Goal: Task Accomplishment & Management: Complete application form

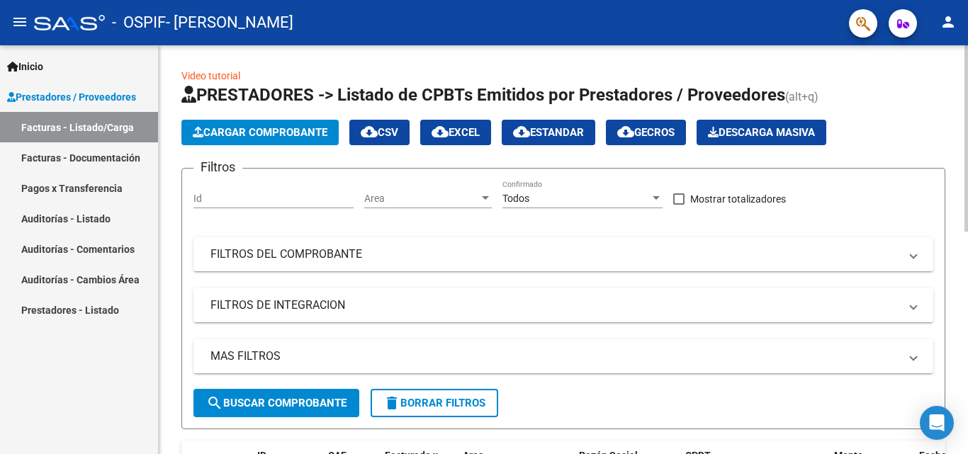
click at [222, 134] on span "Cargar Comprobante" at bounding box center [260, 132] width 135 height 13
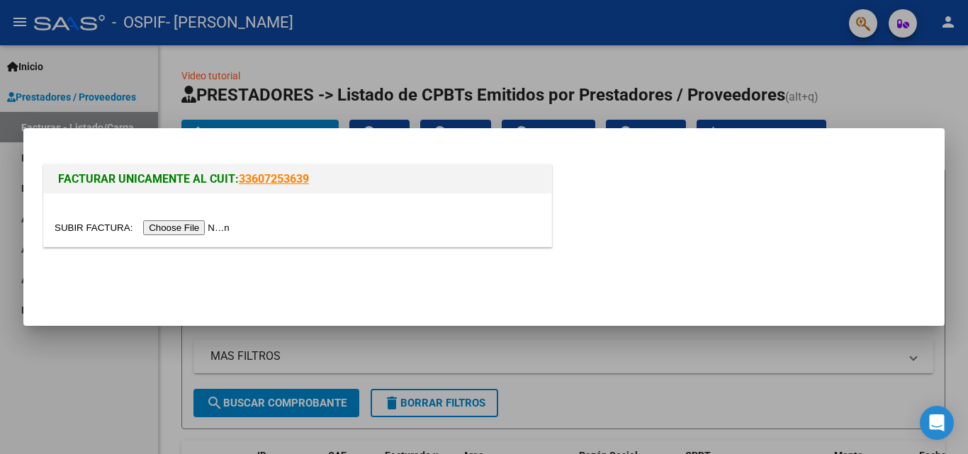
click at [213, 225] on input "file" at bounding box center [144, 227] width 179 height 15
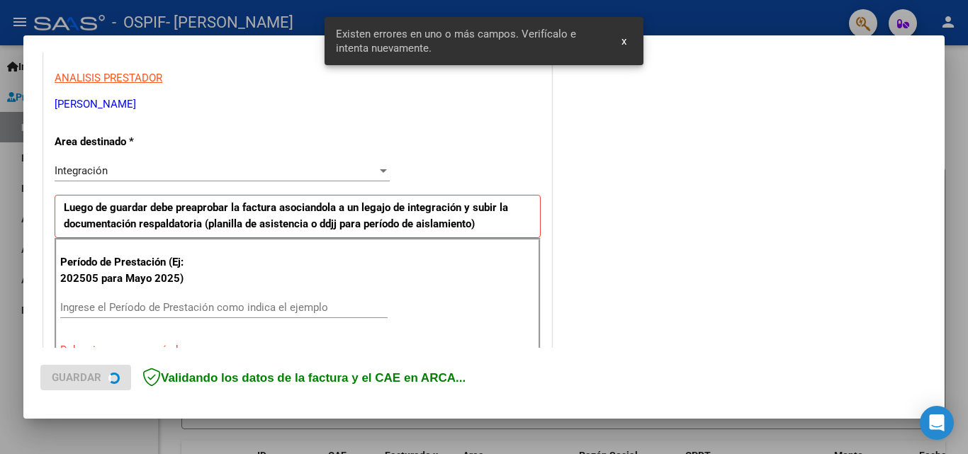
scroll to position [320, 0]
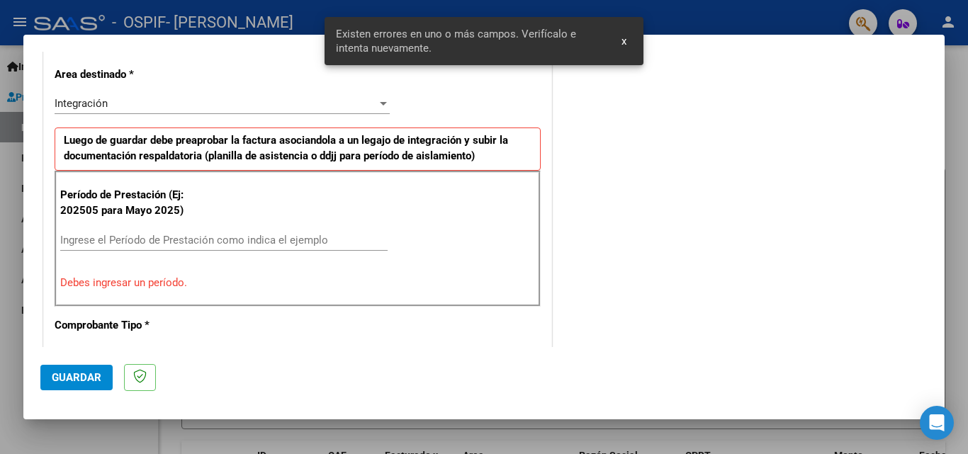
click at [312, 235] on input "Ingrese el Período de Prestación como indica el ejemplo" at bounding box center [223, 240] width 327 height 13
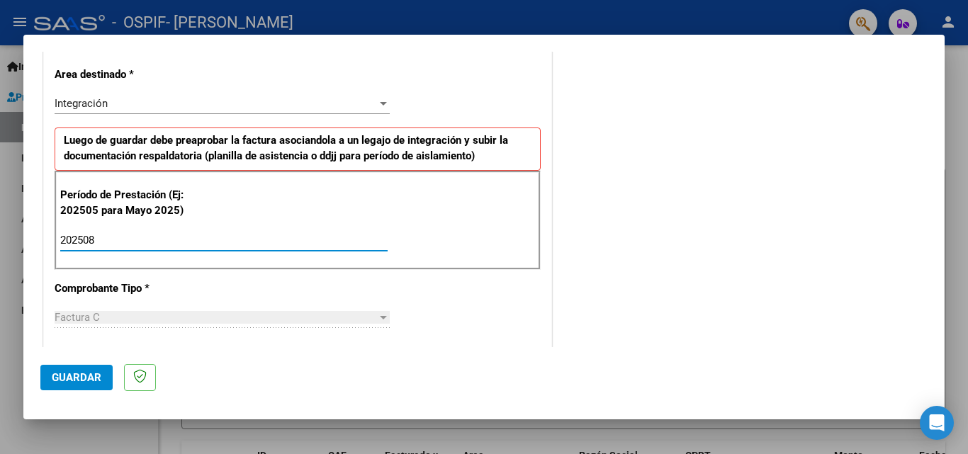
type input "202508"
click at [79, 376] on span "Guardar" at bounding box center [77, 377] width 50 height 13
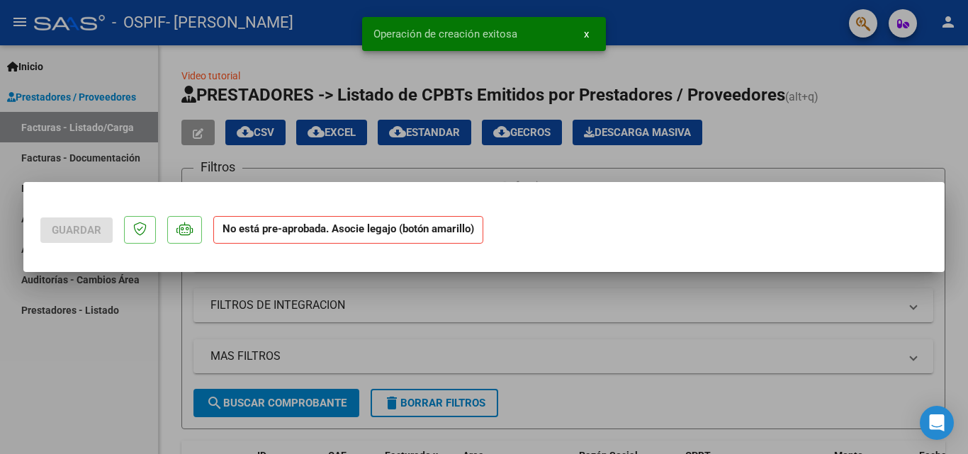
scroll to position [0, 0]
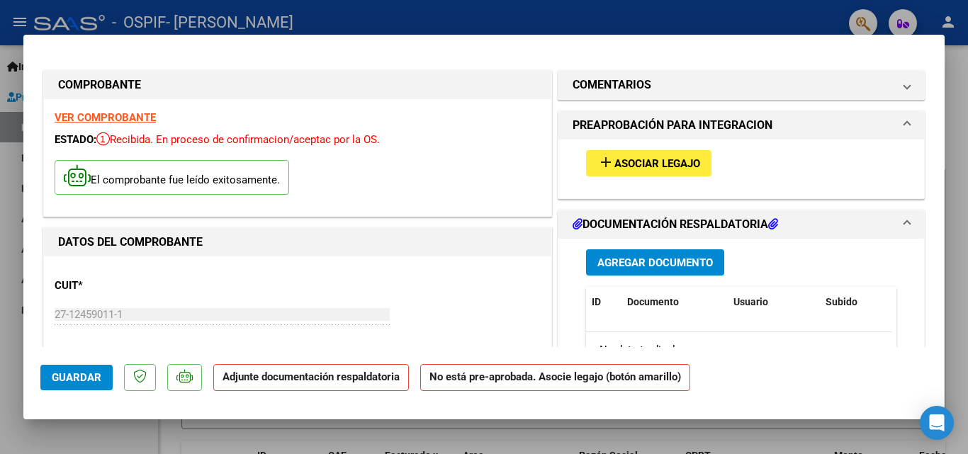
click at [482, 167] on div "El comprobante fue leído exitosamente." at bounding box center [298, 179] width 486 height 52
drag, startPoint x: 620, startPoint y: 160, endPoint x: 604, endPoint y: 162, distance: 16.4
click at [604, 162] on mat-icon "add" at bounding box center [605, 162] width 17 height 17
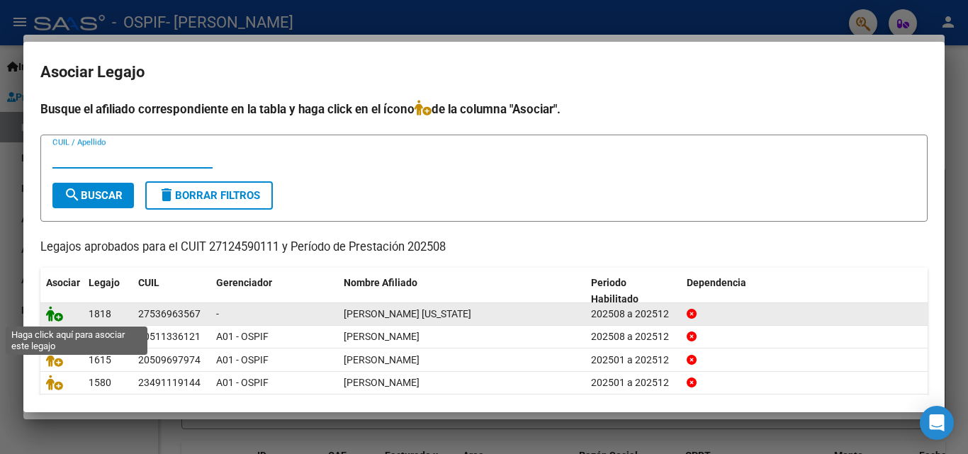
click at [51, 317] on icon at bounding box center [54, 314] width 17 height 16
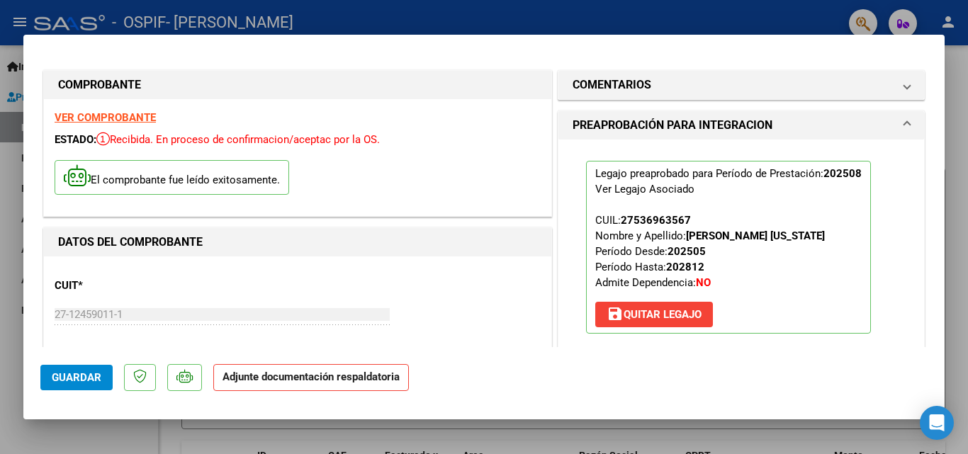
click at [646, 308] on button "save [PERSON_NAME]" at bounding box center [654, 315] width 118 height 26
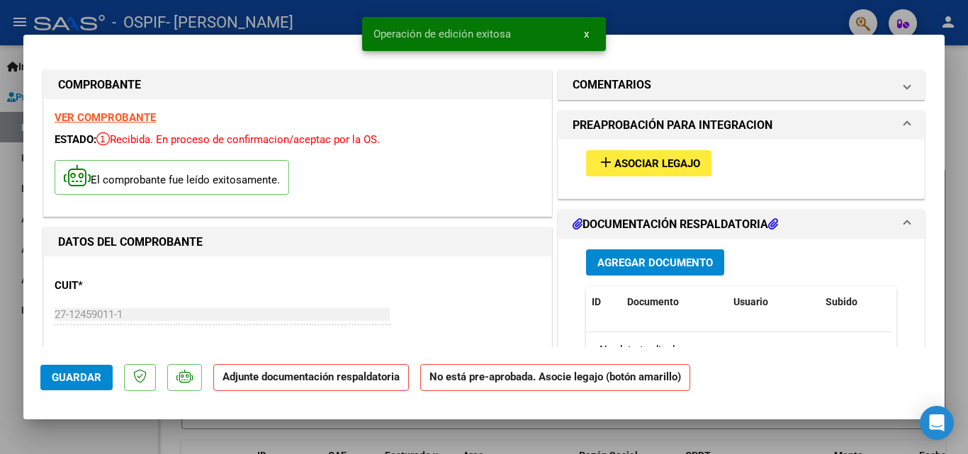
click at [614, 168] on span "Asociar Legajo" at bounding box center [657, 163] width 86 height 13
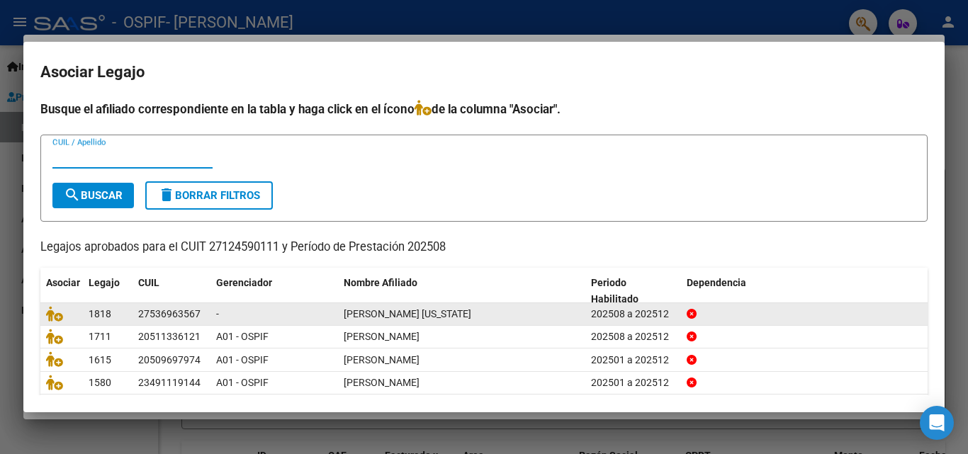
scroll to position [77, 0]
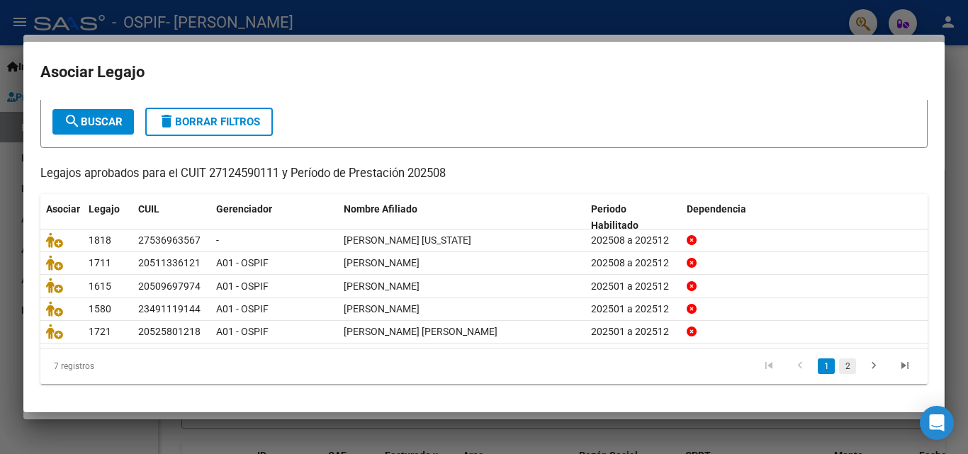
click at [839, 365] on link "2" at bounding box center [847, 367] width 17 height 16
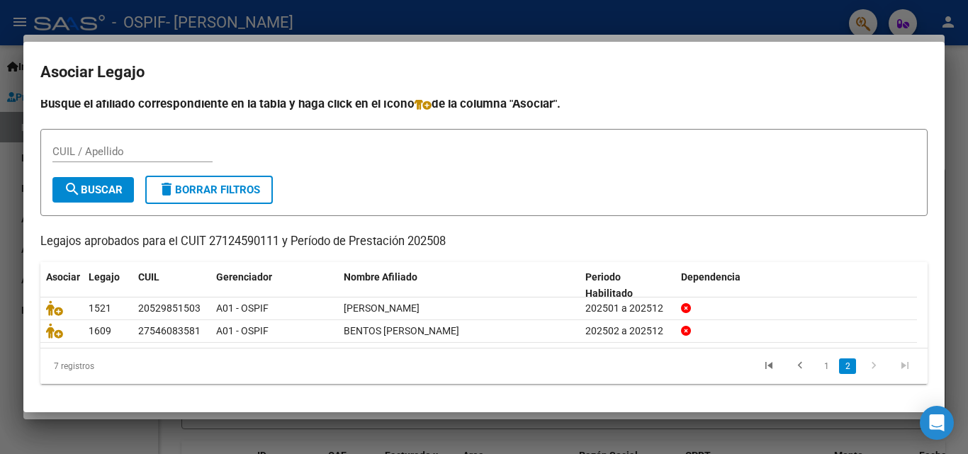
scroll to position [7, 0]
click at [791, 366] on icon "go to previous page" at bounding box center [800, 367] width 18 height 17
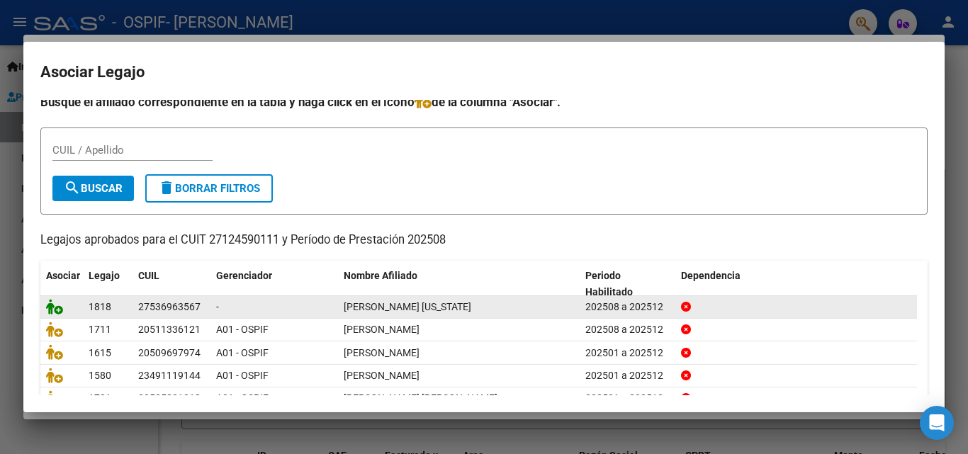
drag, startPoint x: 50, startPoint y: 303, endPoint x: 52, endPoint y: 310, distance: 8.1
click at [52, 310] on icon at bounding box center [54, 307] width 17 height 16
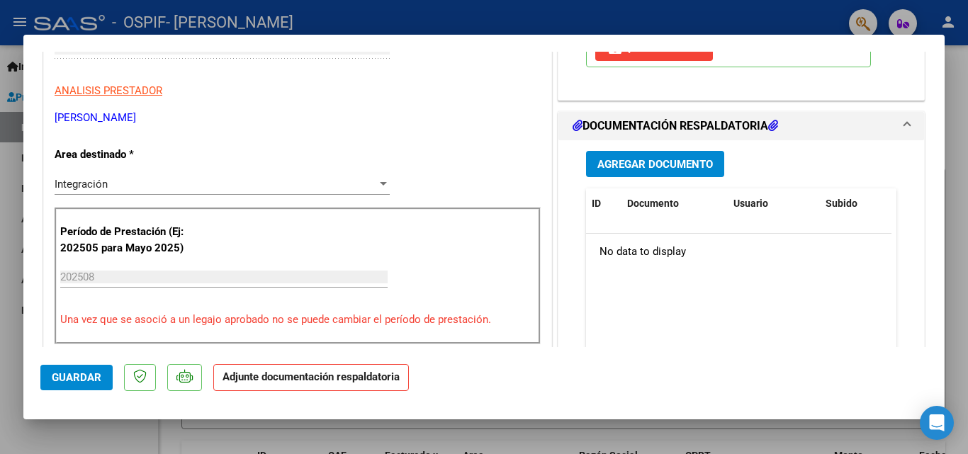
scroll to position [274, 0]
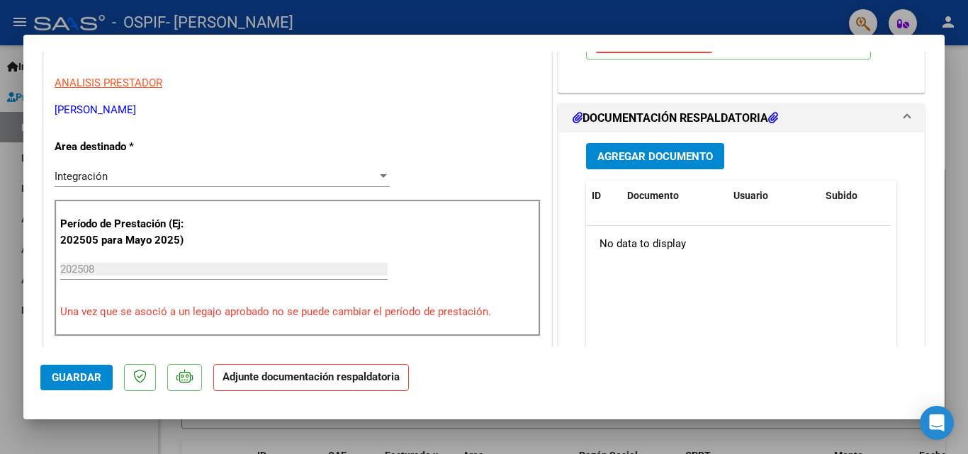
click at [666, 151] on span "Agregar Documento" at bounding box center [655, 156] width 116 height 13
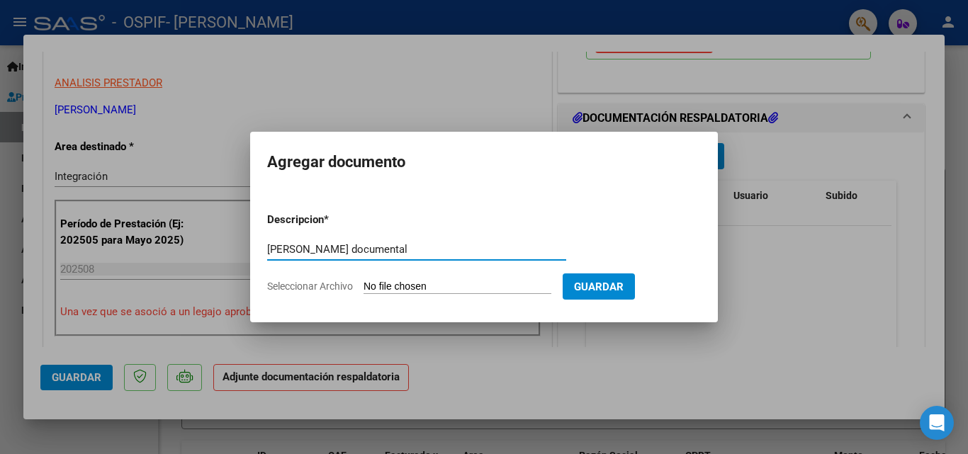
type input "[PERSON_NAME] documental"
click at [300, 286] on span "Seleccionar Archivo" at bounding box center [310, 286] width 86 height 11
click at [364, 286] on input "Seleccionar Archivo" at bounding box center [458, 287] width 188 height 13
type input "C:\fakepath\[PERSON_NAME] asistencia [DATE].pdf"
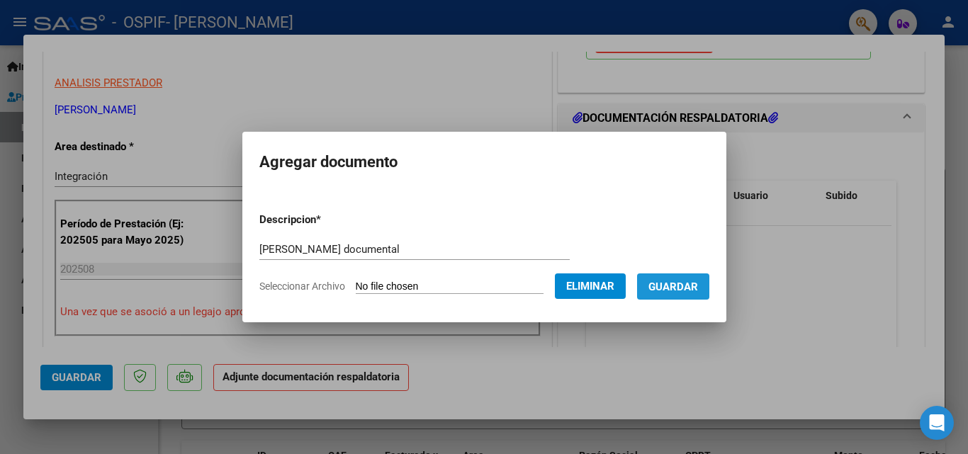
click at [686, 283] on span "Guardar" at bounding box center [673, 287] width 50 height 13
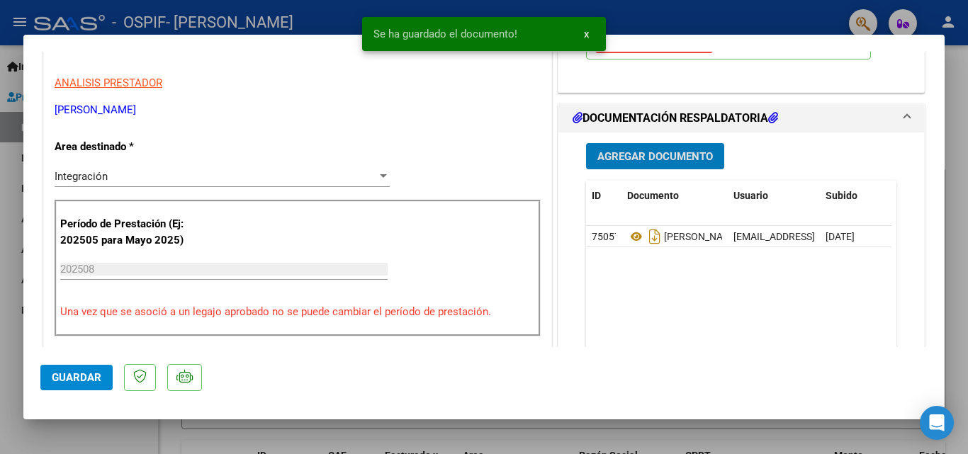
click at [601, 154] on span "Agregar Documento" at bounding box center [655, 156] width 116 height 13
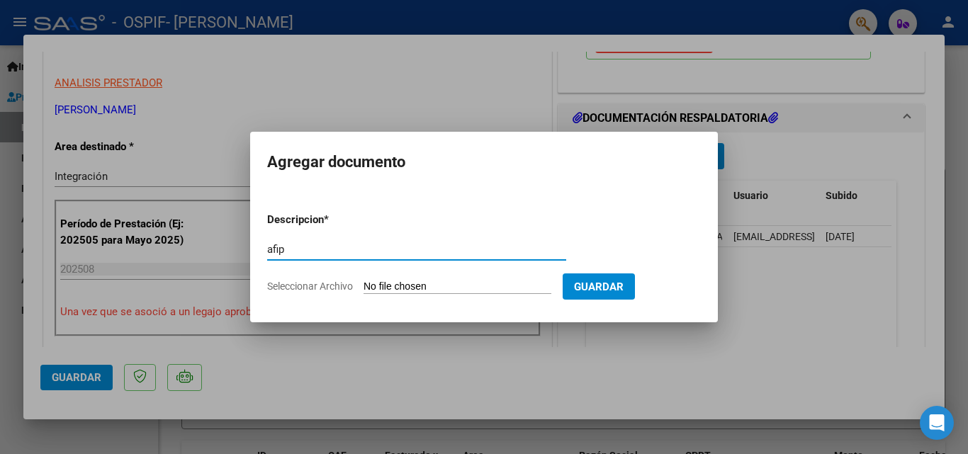
type input "afip"
click at [312, 288] on span "Seleccionar Archivo" at bounding box center [310, 286] width 86 height 11
click at [364, 288] on input "Seleccionar Archivo" at bounding box center [458, 287] width 188 height 13
type input "C:\fakepath\afip.pdf"
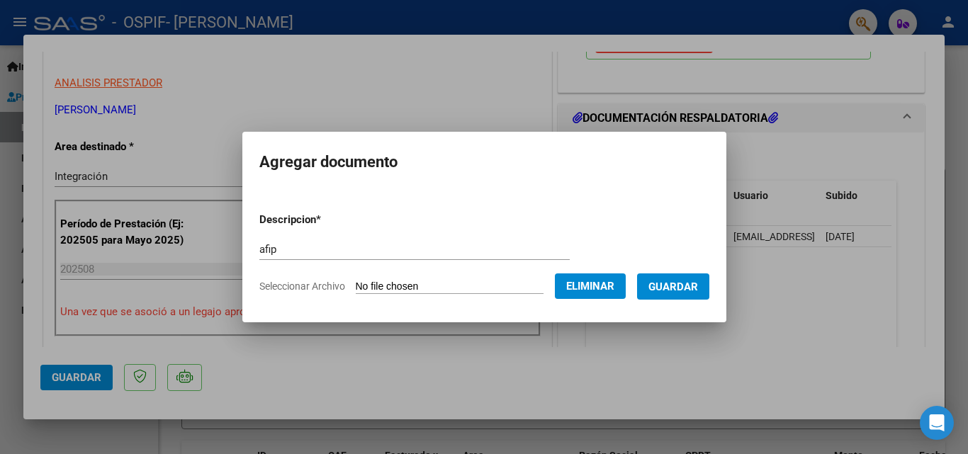
click at [668, 278] on button "Guardar" at bounding box center [673, 287] width 72 height 26
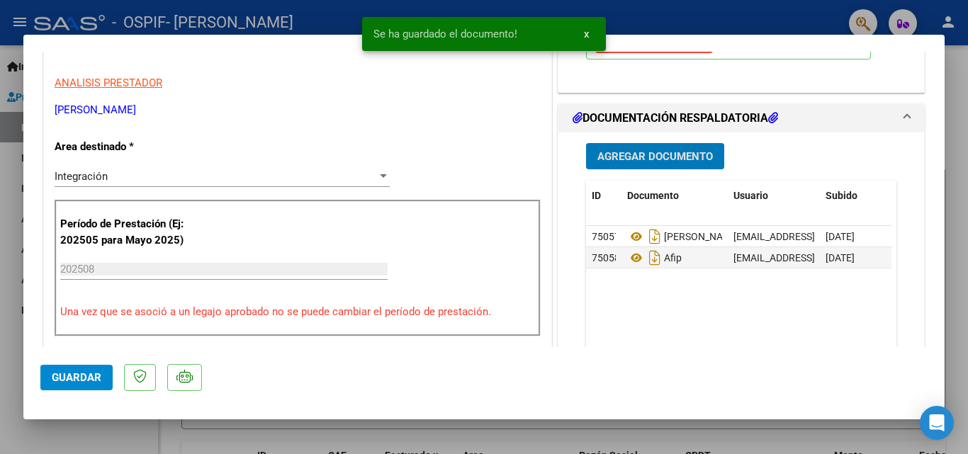
click at [78, 379] on span "Guardar" at bounding box center [77, 377] width 50 height 13
click at [9, 256] on div at bounding box center [484, 227] width 968 height 454
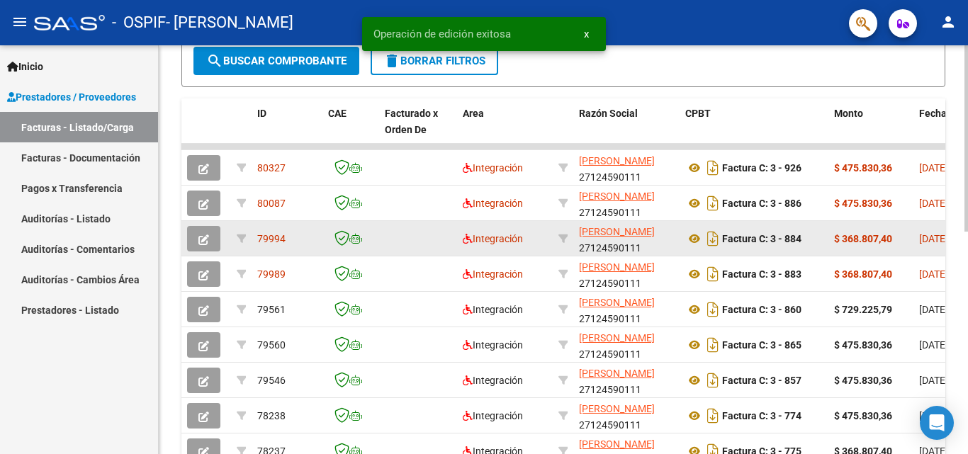
scroll to position [320, 0]
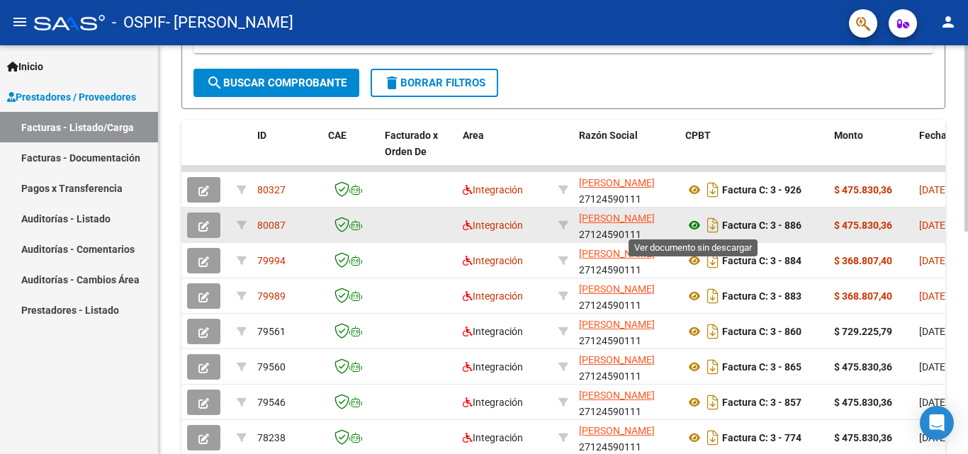
click at [695, 224] on icon at bounding box center [694, 225] width 18 height 17
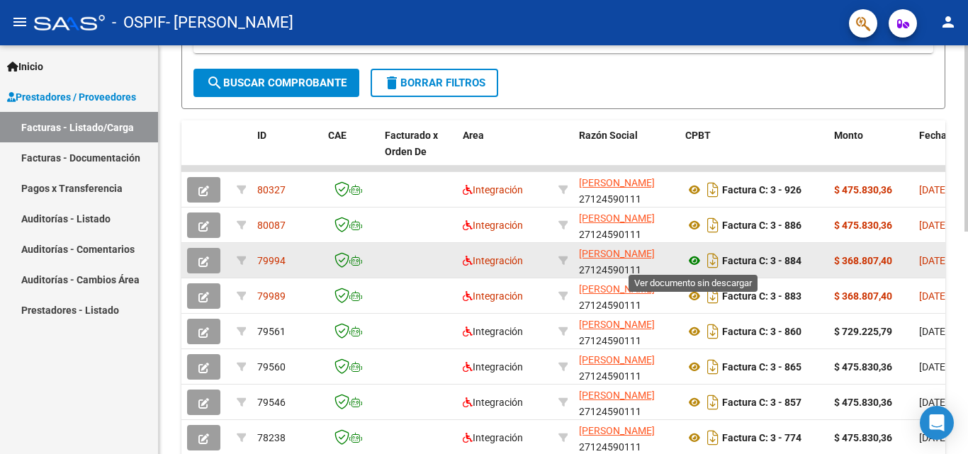
click at [691, 260] on icon at bounding box center [694, 260] width 18 height 17
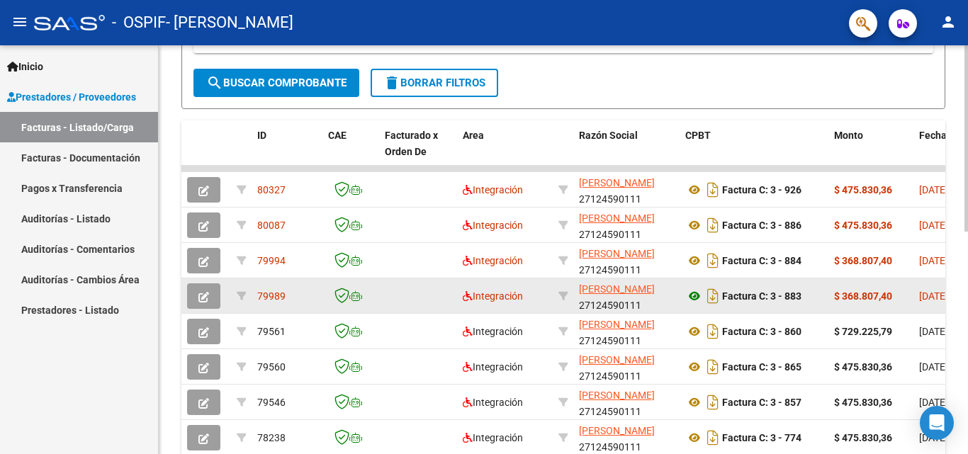
drag, startPoint x: 698, startPoint y: 291, endPoint x: 690, endPoint y: 294, distance: 8.6
click at [690, 294] on icon at bounding box center [694, 296] width 18 height 17
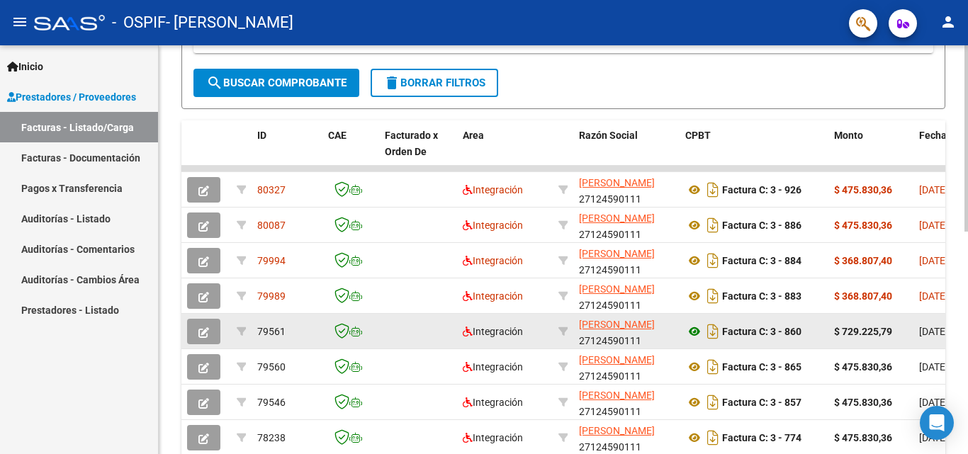
click at [695, 328] on icon at bounding box center [694, 331] width 18 height 17
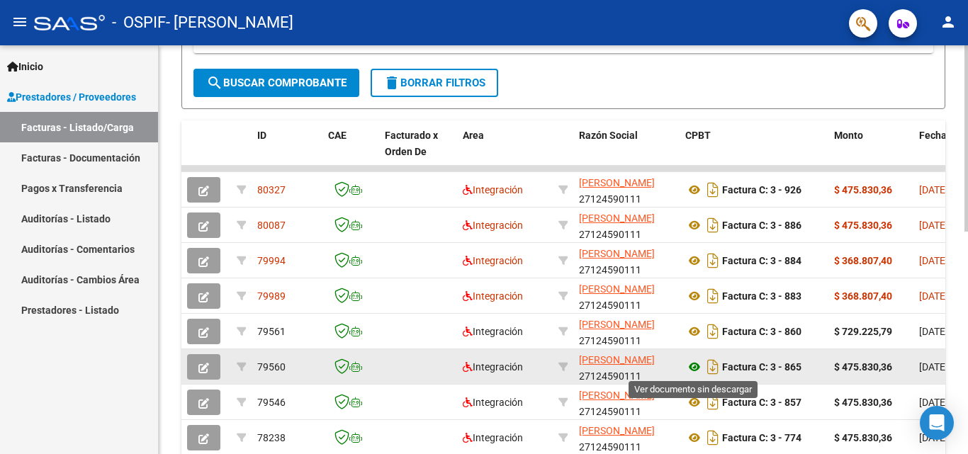
click at [693, 366] on icon at bounding box center [694, 367] width 18 height 17
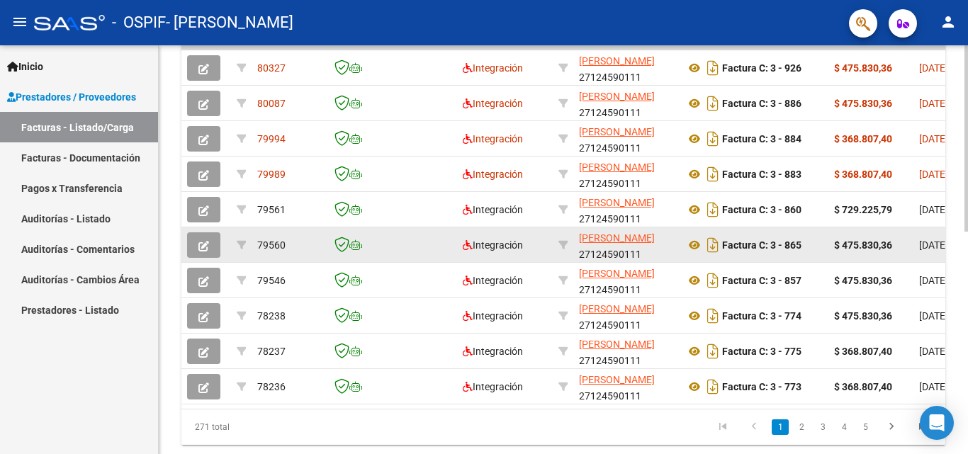
scroll to position [483, 0]
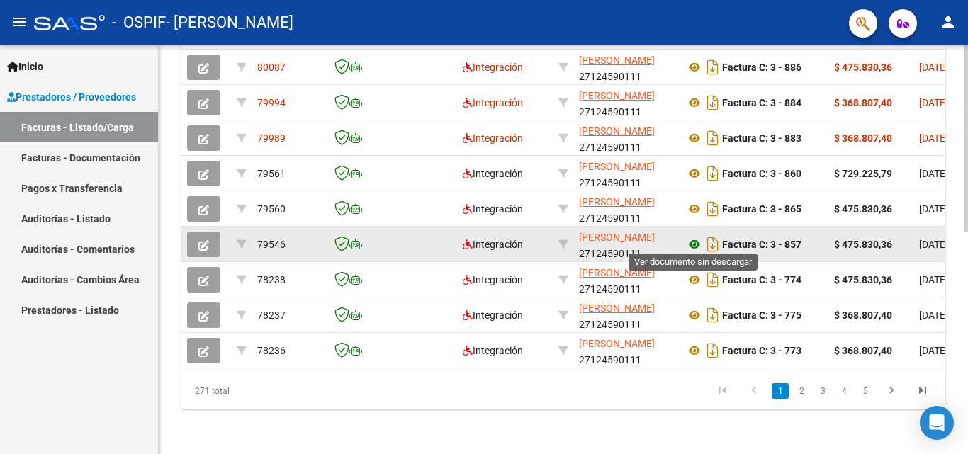
click at [694, 239] on icon at bounding box center [694, 244] width 18 height 17
